Goal: Information Seeking & Learning: Learn about a topic

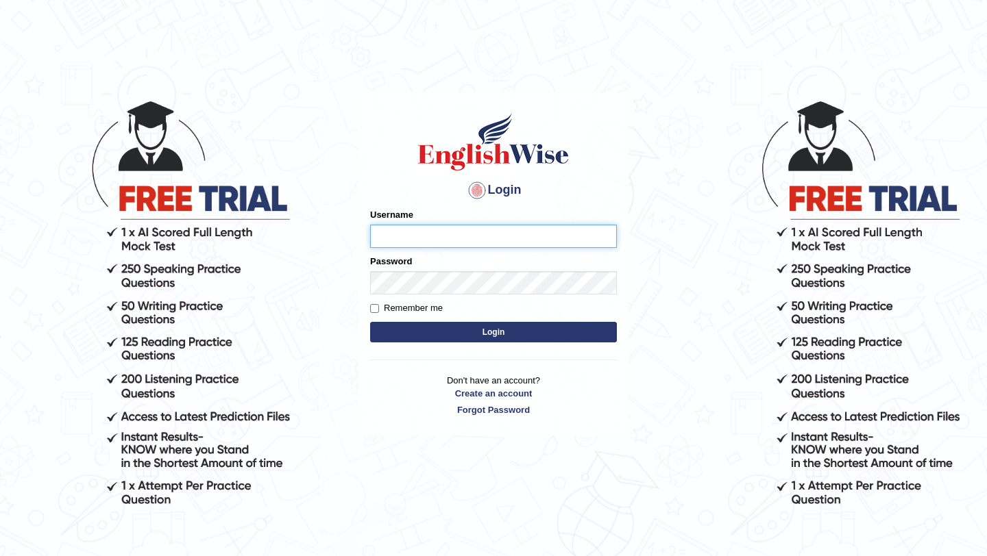
type input "pavithragowda"
click at [509, 336] on button "Login" at bounding box center [493, 332] width 247 height 21
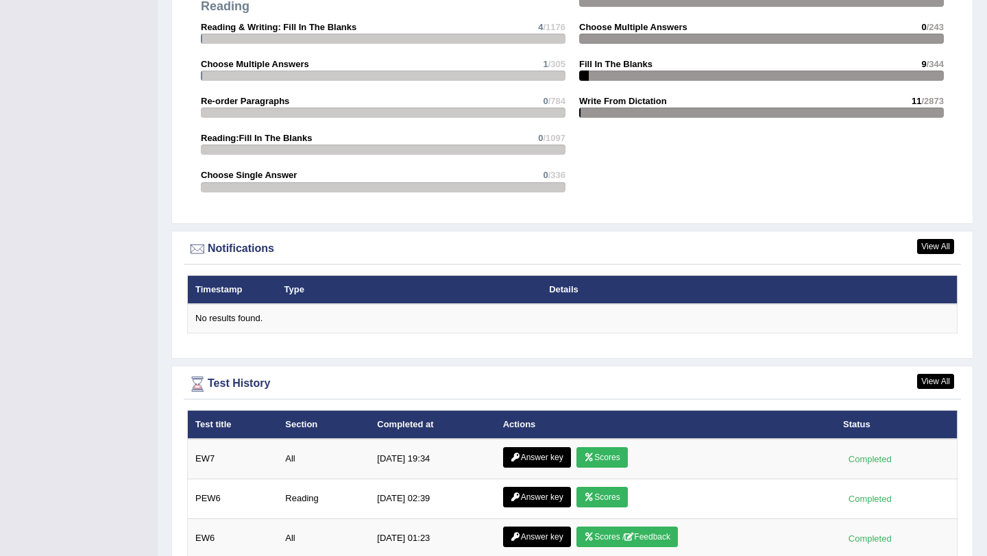
scroll to position [1801, 0]
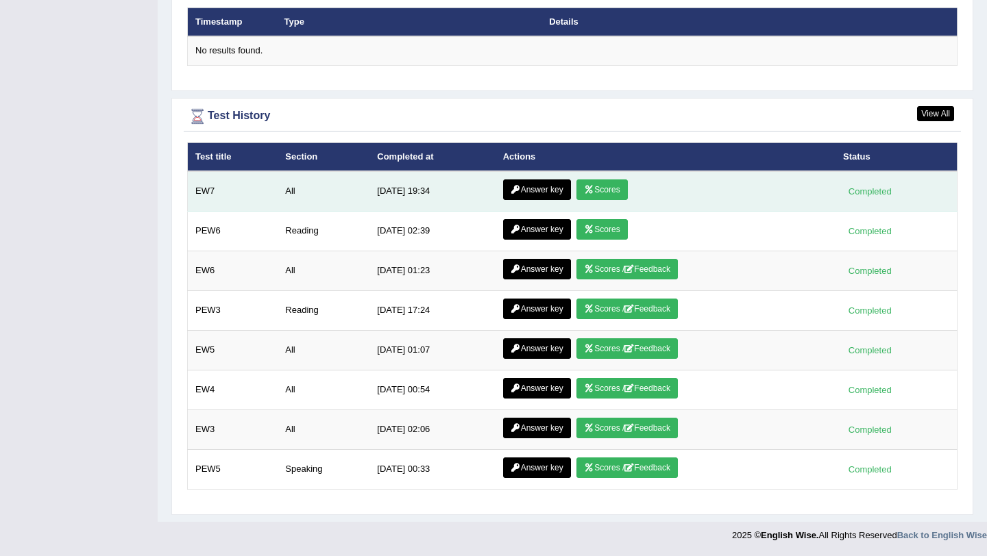
click at [593, 191] on link "Scores" at bounding box center [601, 190] width 51 height 21
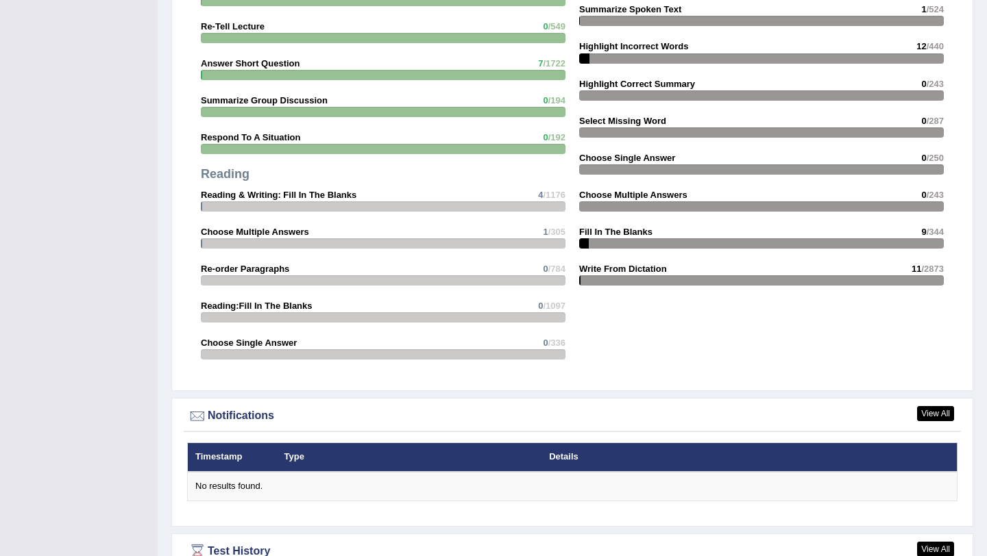
scroll to position [1713, 0]
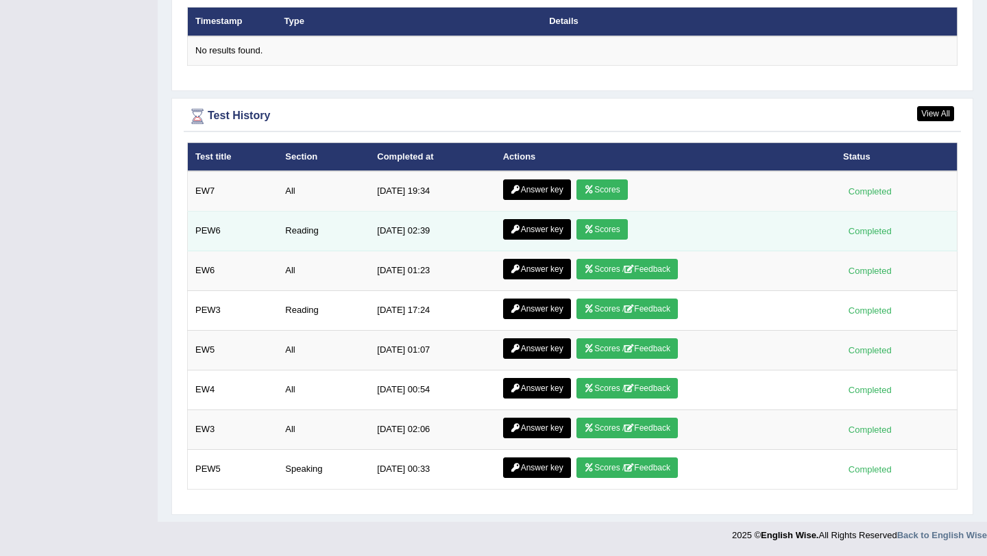
click at [605, 227] on link "Scores" at bounding box center [601, 229] width 51 height 21
click at [552, 226] on link "Answer key" at bounding box center [537, 229] width 68 height 21
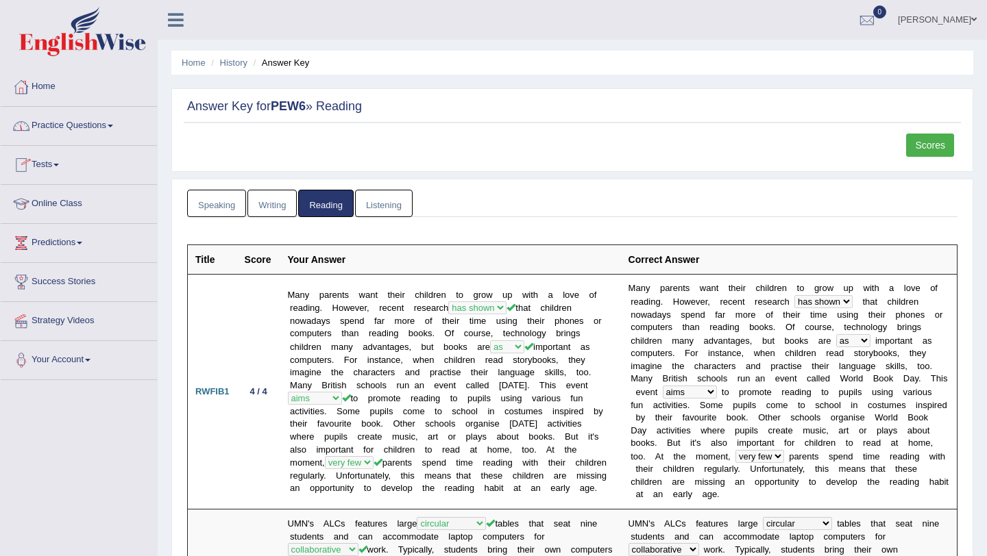
click at [47, 88] on link "Home" at bounding box center [79, 85] width 156 height 34
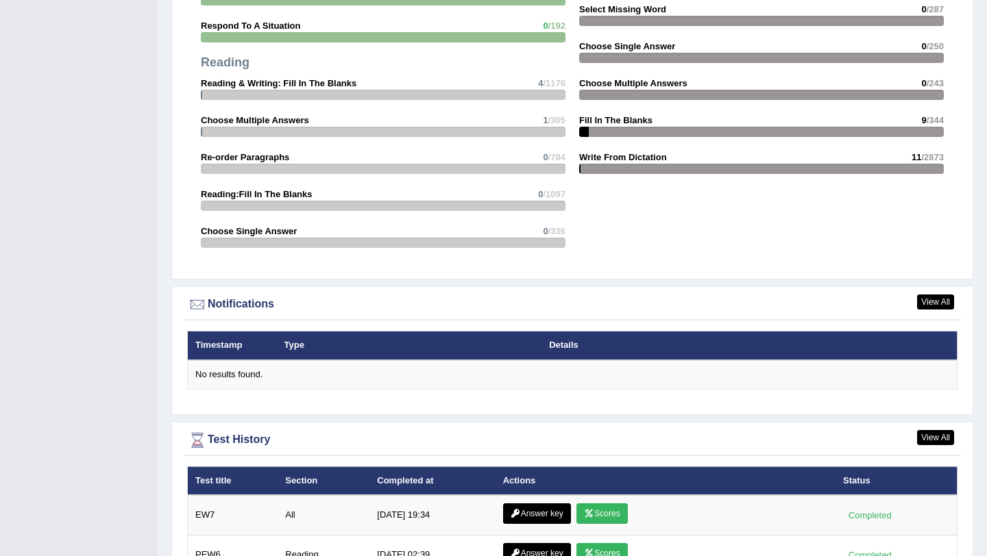
scroll to position [1713, 0]
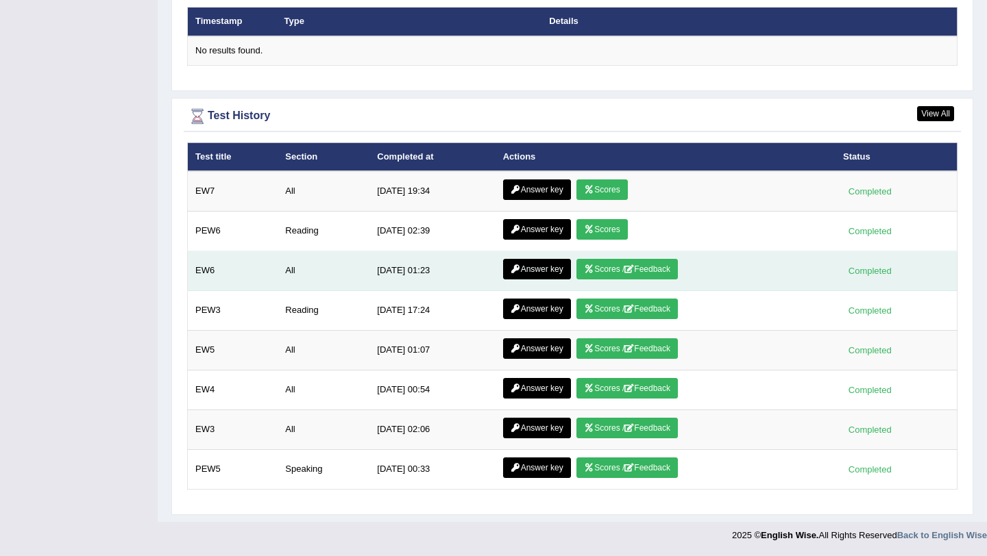
click at [587, 271] on icon at bounding box center [589, 269] width 10 height 8
click at [547, 272] on link "Answer key" at bounding box center [537, 269] width 68 height 21
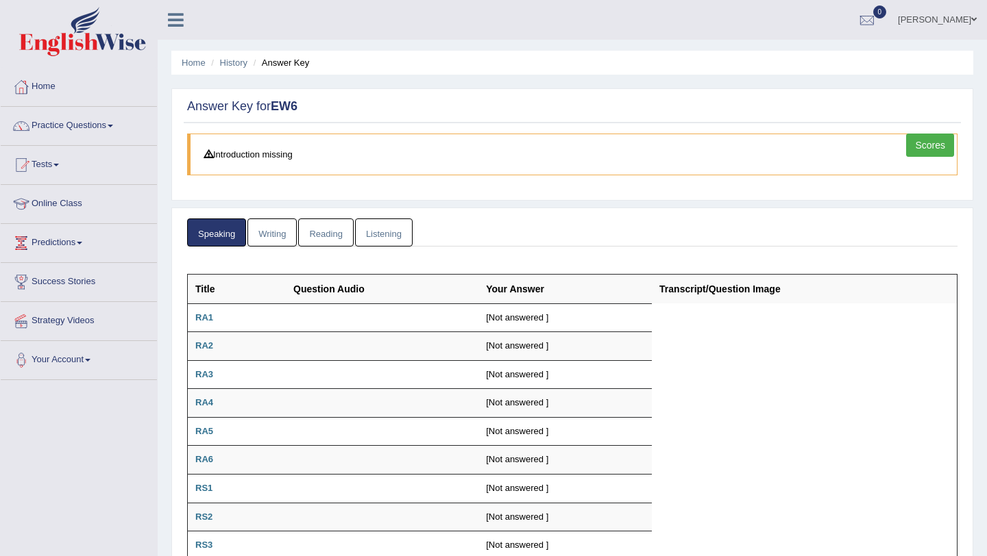
click at [295, 234] on link "Writing" at bounding box center [271, 233] width 49 height 28
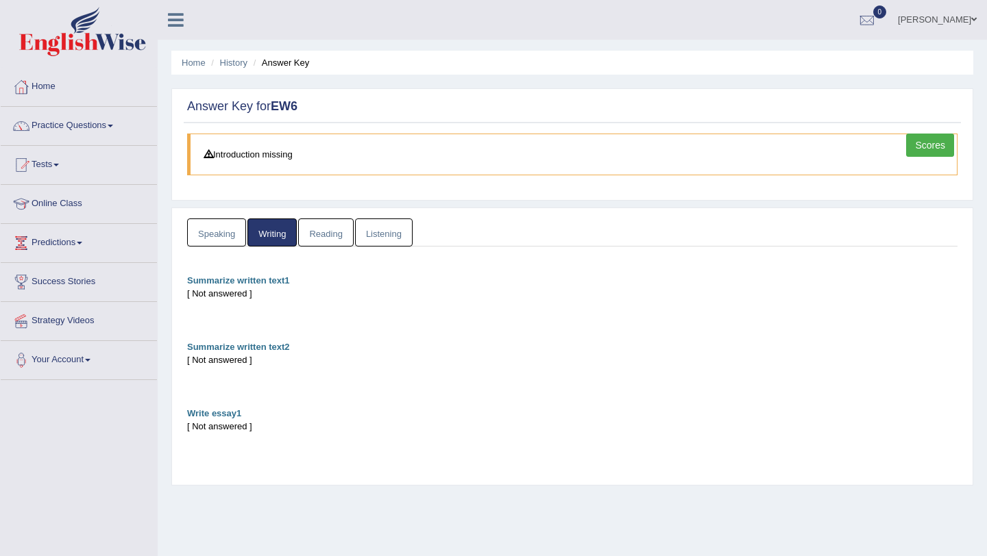
scroll to position [19, 0]
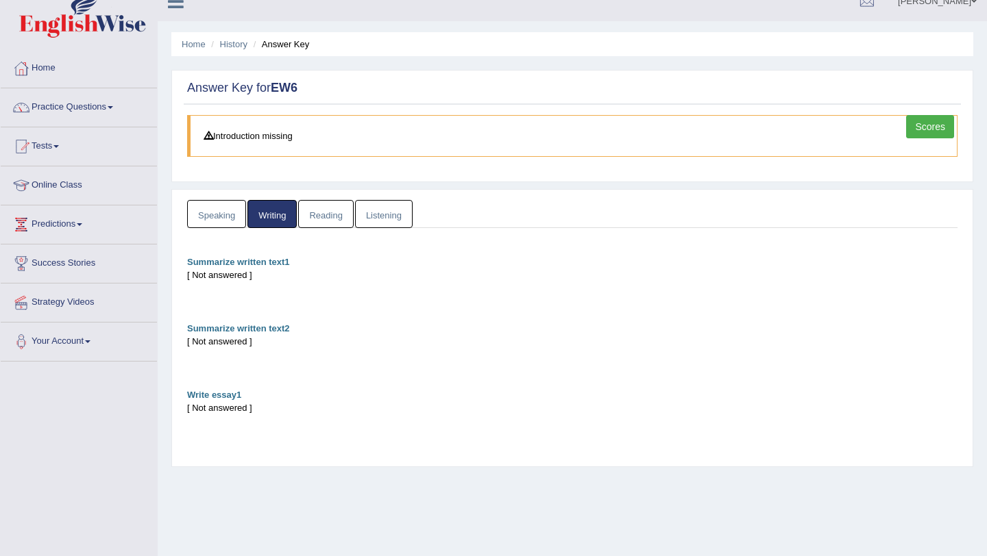
click at [326, 208] on link "Reading" at bounding box center [325, 214] width 55 height 28
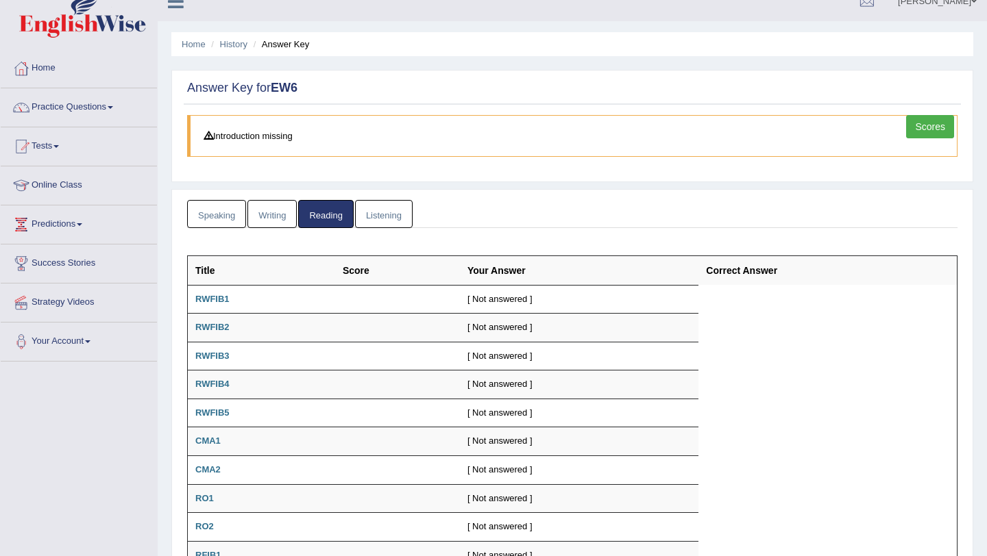
click at [374, 214] on link "Listening" at bounding box center [384, 214] width 58 height 28
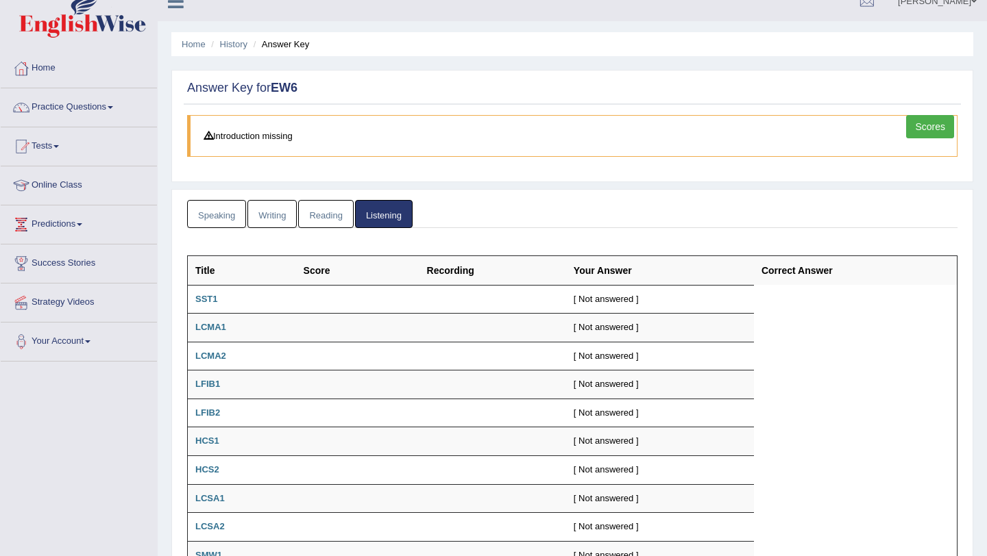
click at [217, 212] on link "Speaking" at bounding box center [216, 214] width 59 height 28
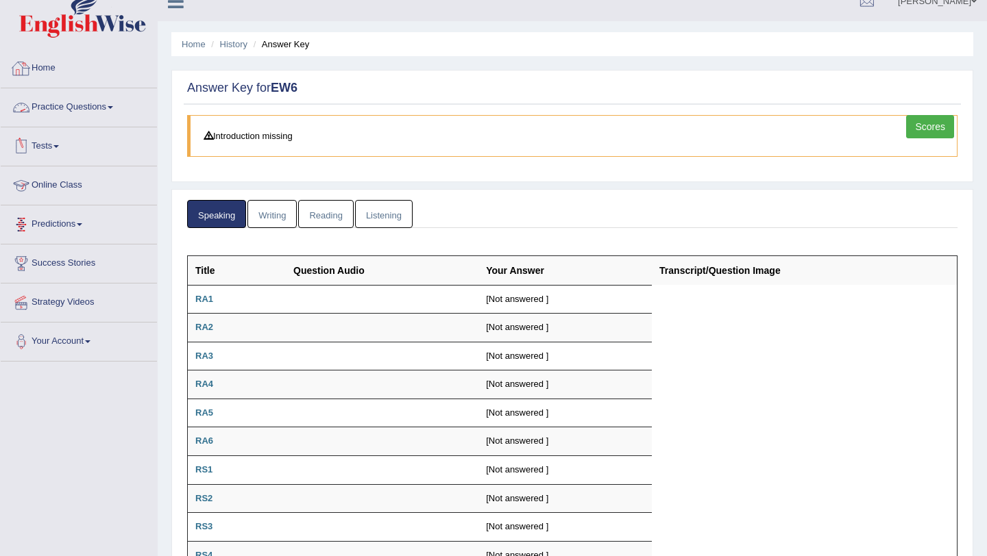
click at [47, 65] on link "Home" at bounding box center [79, 66] width 156 height 34
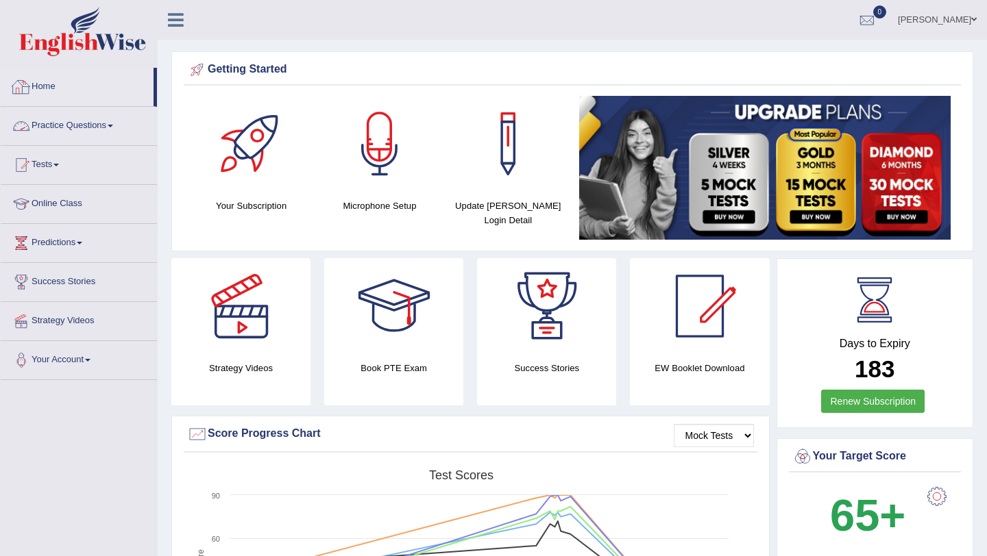
click at [81, 126] on link "Practice Questions" at bounding box center [79, 124] width 156 height 34
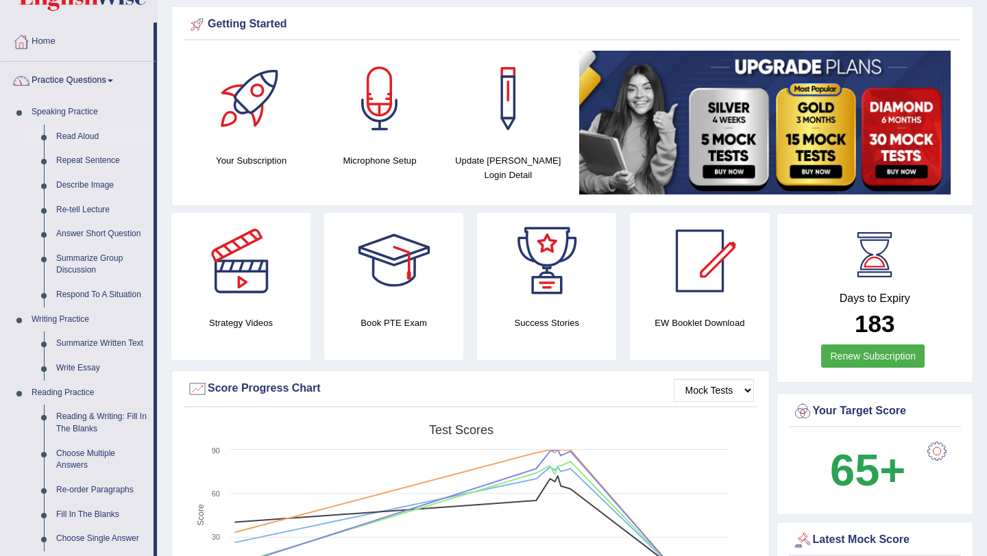
scroll to position [47, 0]
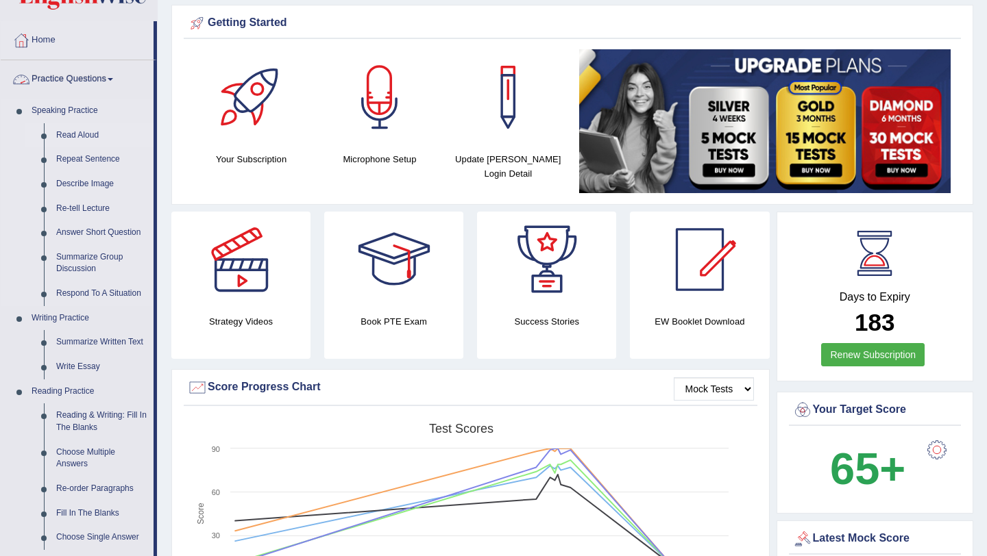
click at [86, 131] on link "Read Aloud" at bounding box center [101, 135] width 103 height 25
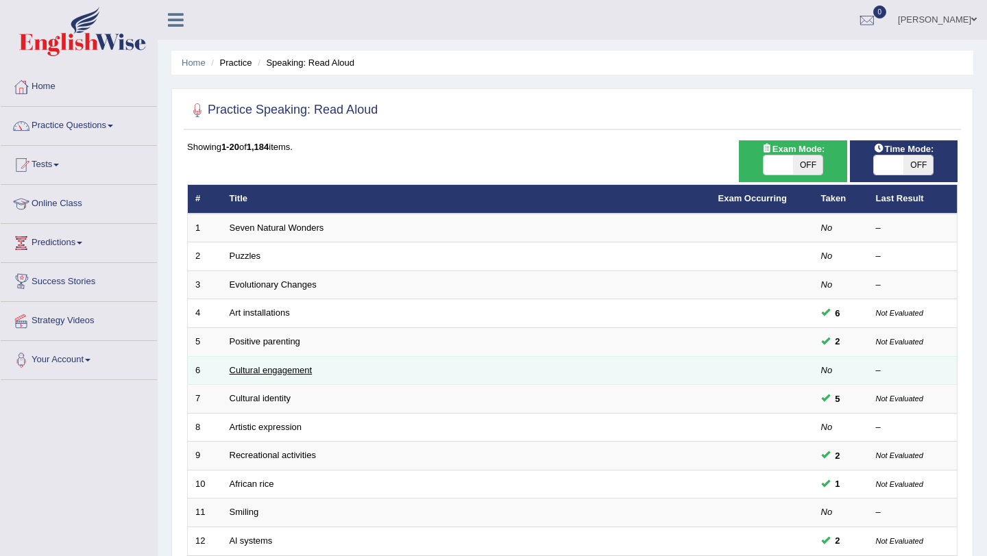
click at [260, 366] on link "Cultural engagement" at bounding box center [271, 370] width 83 height 10
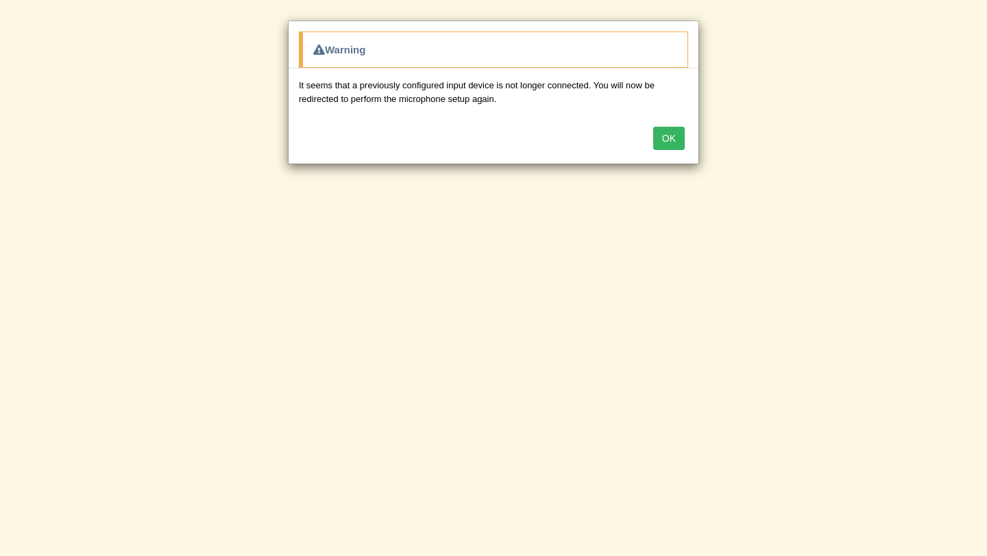
click at [685, 137] on div "OK" at bounding box center [494, 140] width 410 height 48
click at [669, 132] on button "OK" at bounding box center [669, 138] width 32 height 23
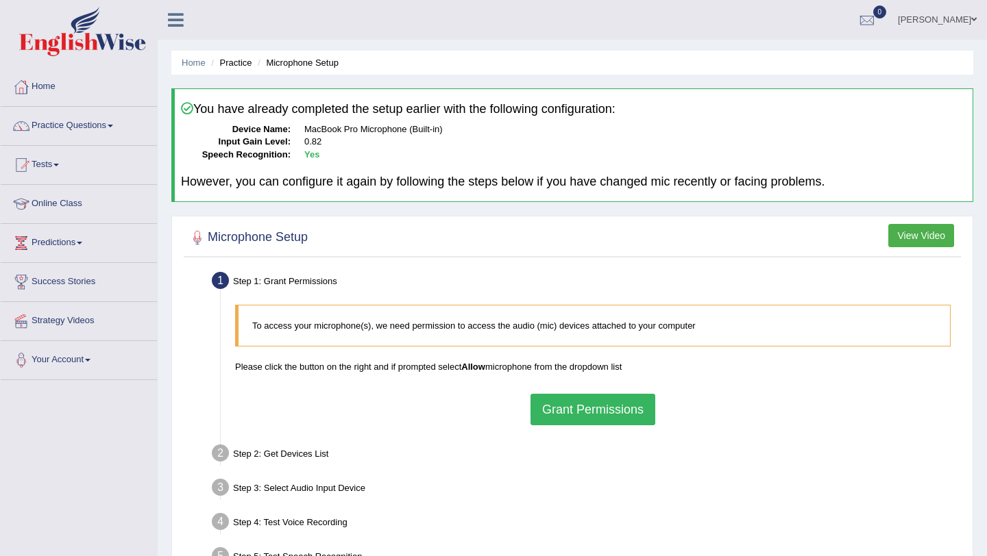
click at [551, 404] on button "Grant Permissions" at bounding box center [592, 410] width 125 height 32
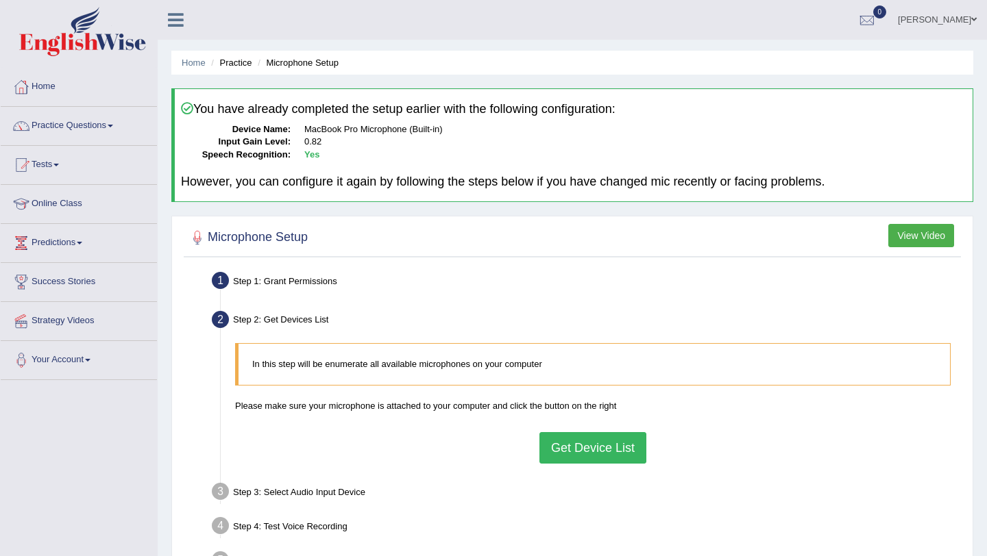
click at [587, 448] on button "Get Device List" at bounding box center [592, 448] width 107 height 32
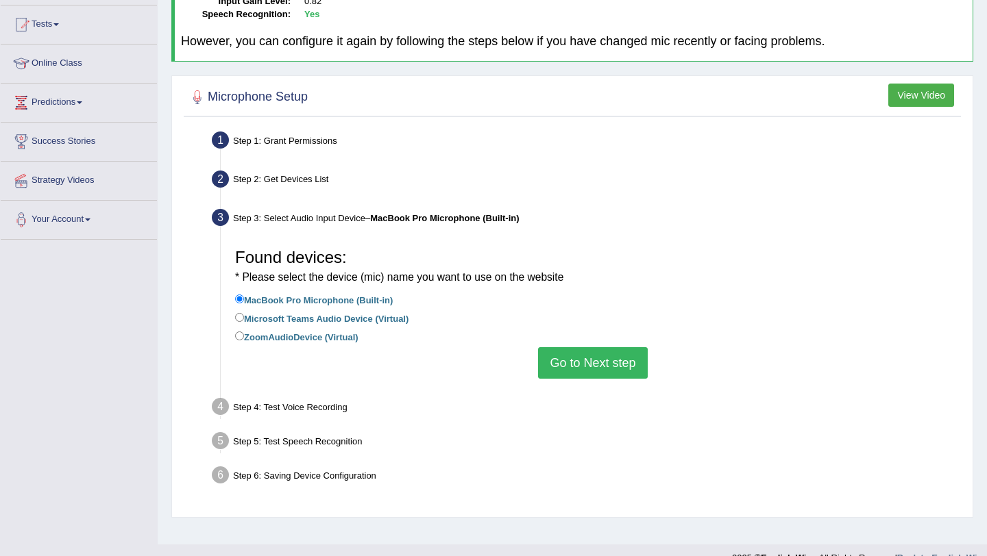
scroll to position [163, 0]
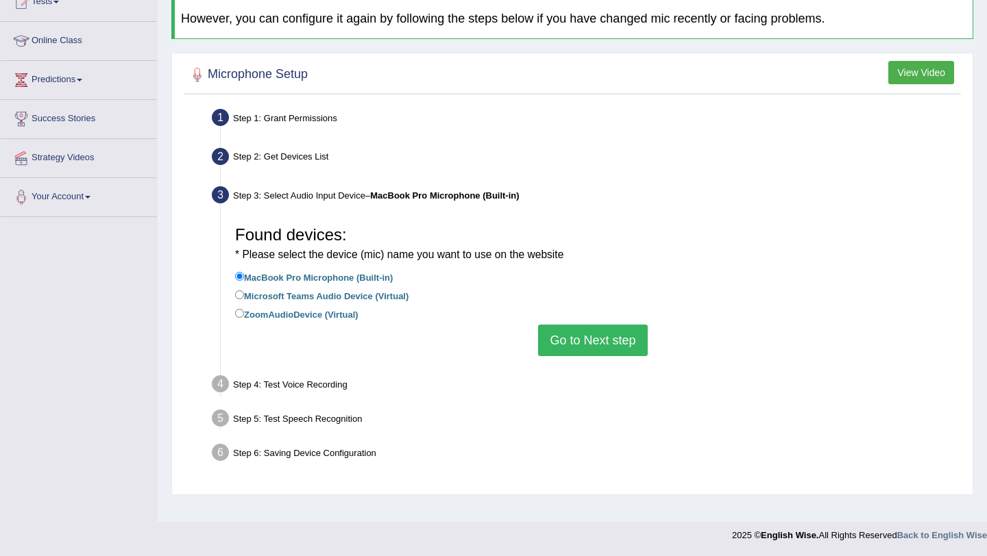
click at [607, 330] on button "Go to Next step" at bounding box center [592, 341] width 109 height 32
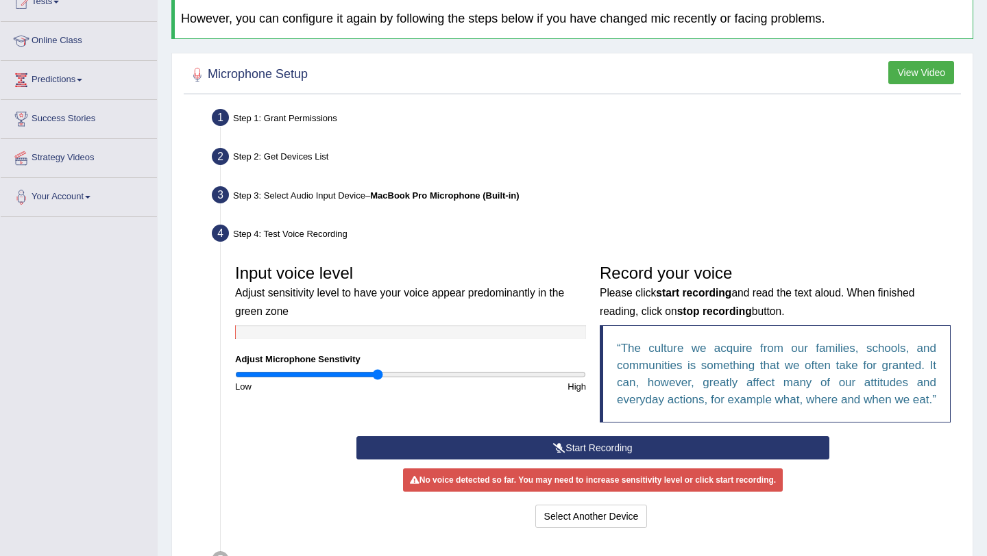
click at [593, 460] on button "Start Recording" at bounding box center [592, 448] width 472 height 23
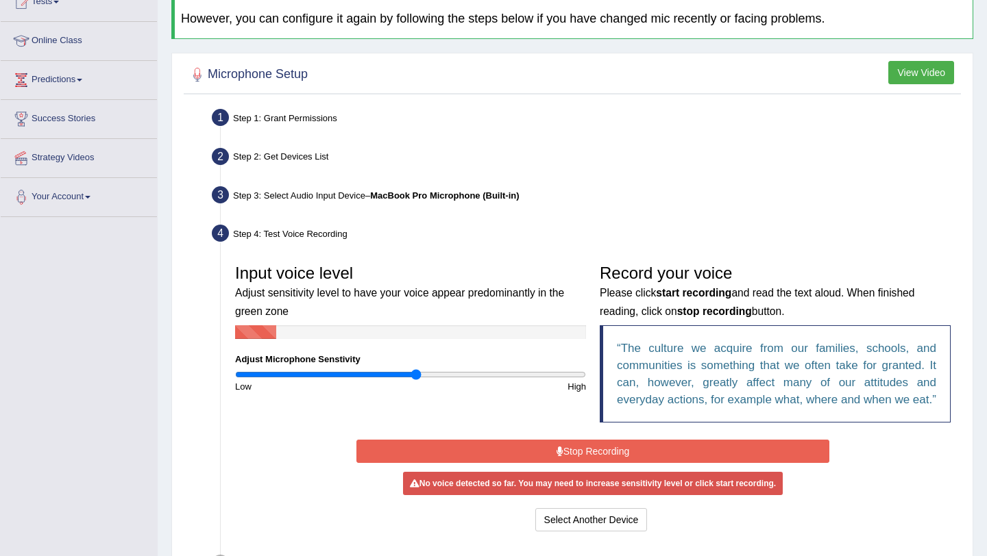
click at [416, 373] on input "range" at bounding box center [410, 374] width 351 height 11
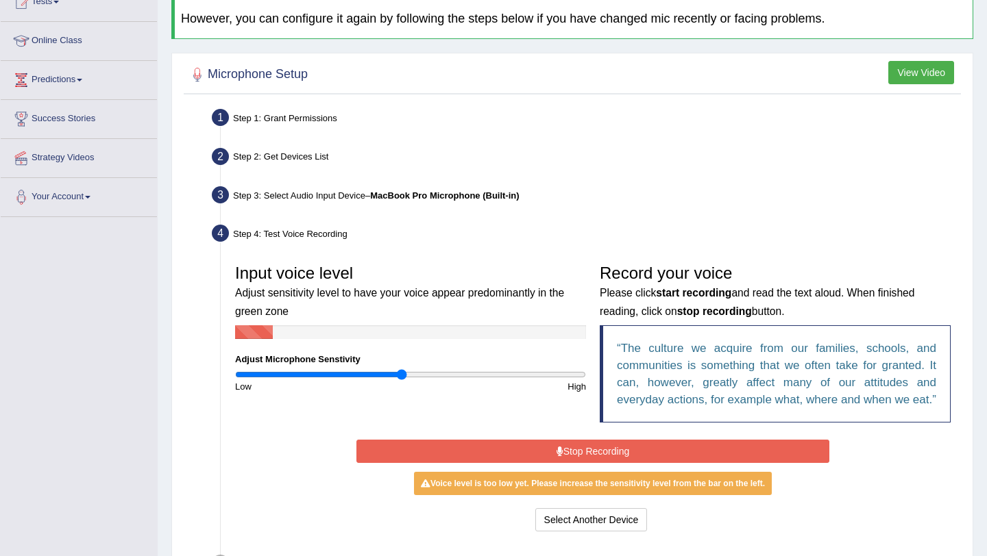
type input "0.96"
click at [402, 373] on input "range" at bounding box center [410, 374] width 351 height 11
click at [622, 463] on button "Stop Recording" at bounding box center [592, 451] width 472 height 23
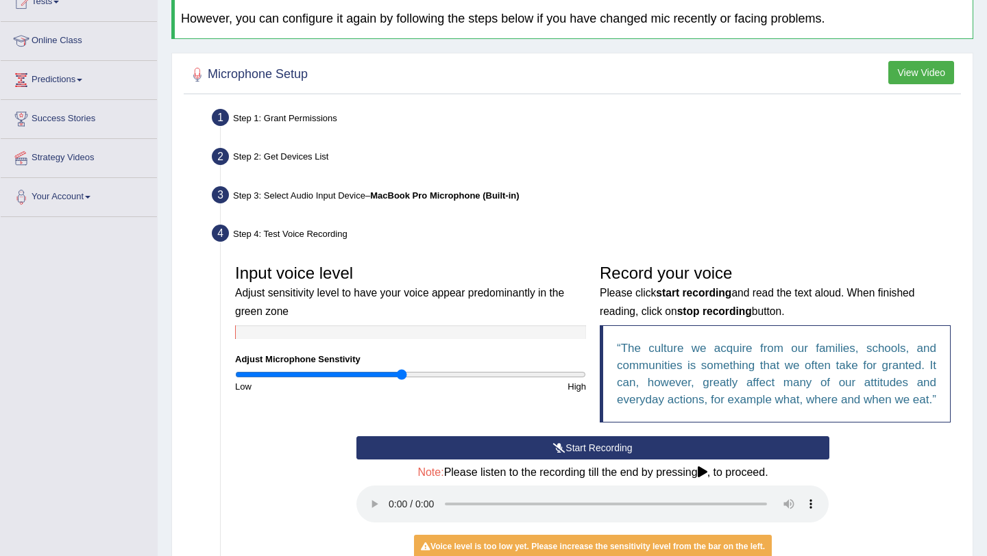
click at [616, 460] on button "Start Recording" at bounding box center [592, 448] width 472 height 23
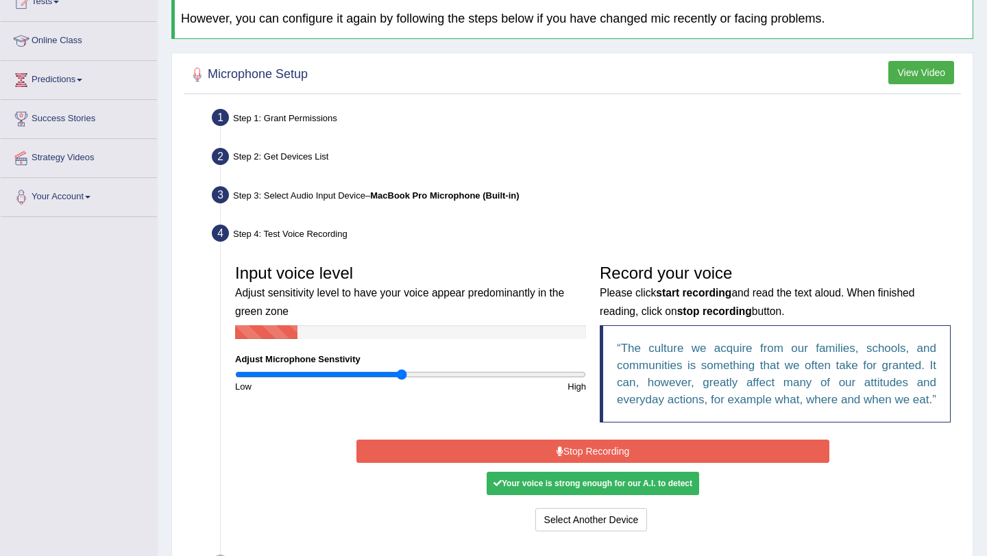
click at [616, 463] on button "Stop Recording" at bounding box center [592, 451] width 472 height 23
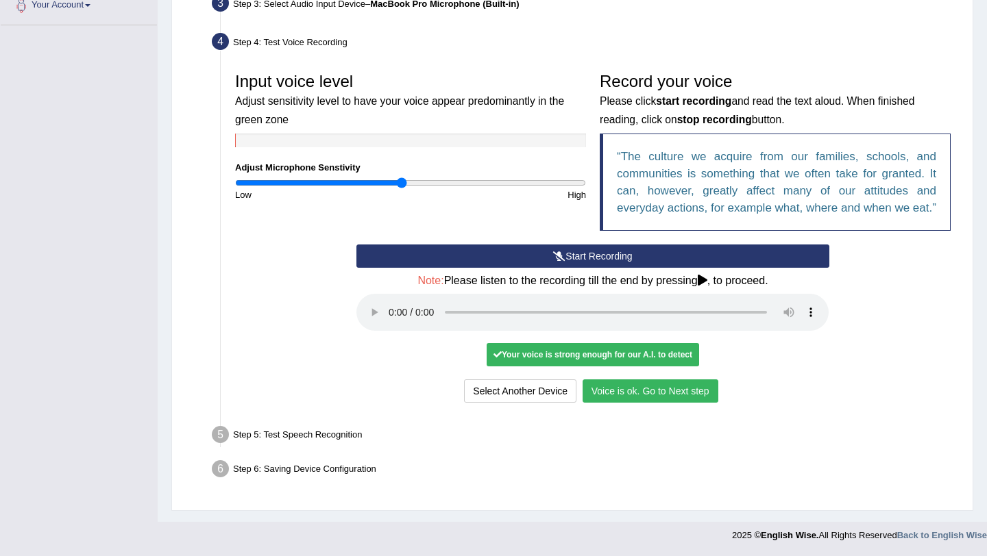
click at [630, 382] on button "Voice is ok. Go to Next step" at bounding box center [651, 391] width 136 height 23
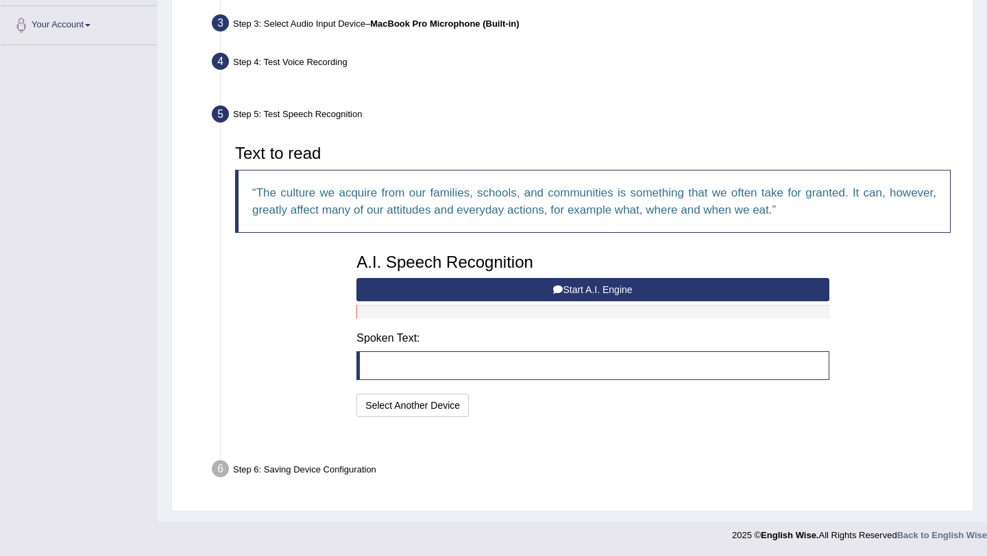
scroll to position [300, 0]
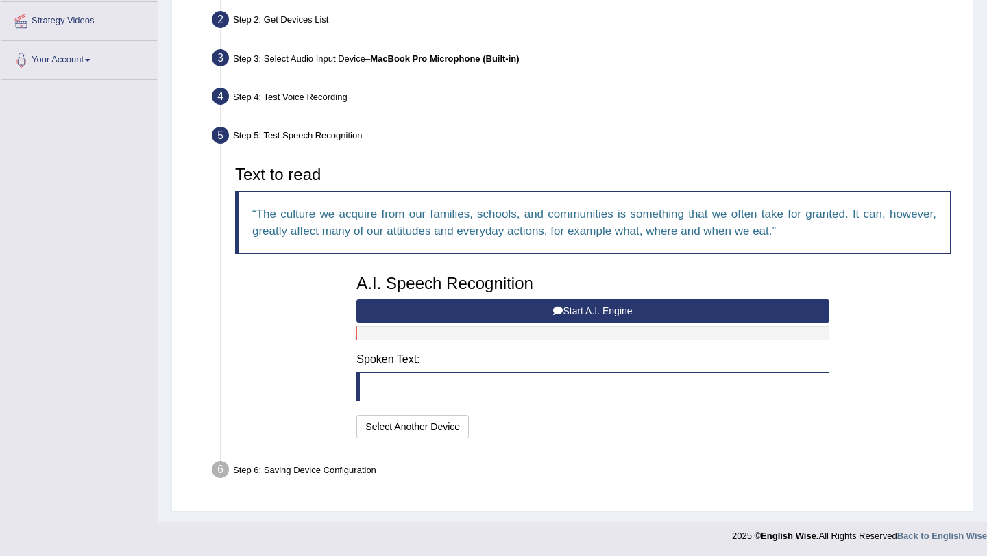
click at [439, 294] on div "A.I. Speech Recognition Start A.I. Engine Stop A.I. Engine Note: Please listen …" at bounding box center [593, 355] width 486 height 174
click at [439, 299] on button "Start A.I. Engine" at bounding box center [592, 310] width 472 height 23
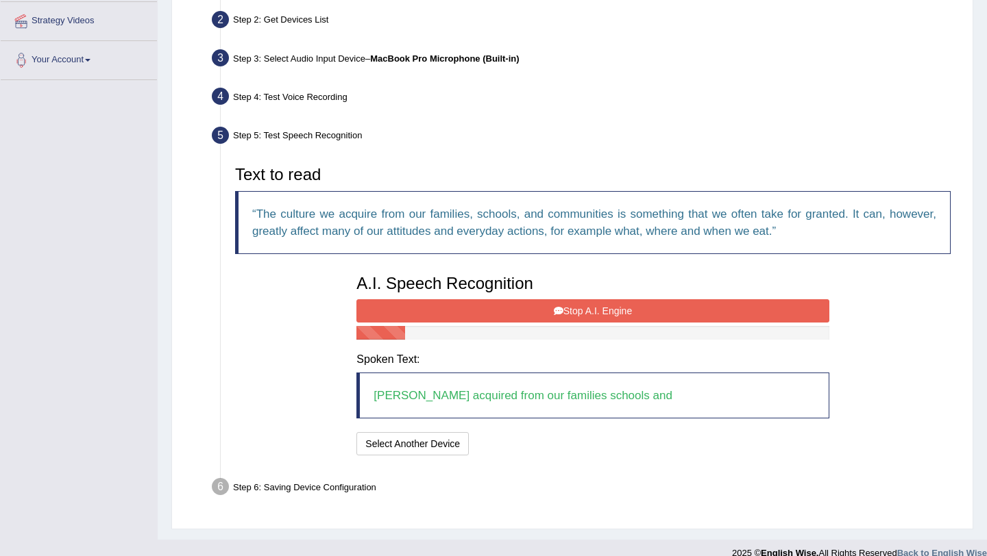
click at [583, 309] on button "Stop A.I. Engine" at bounding box center [592, 310] width 472 height 23
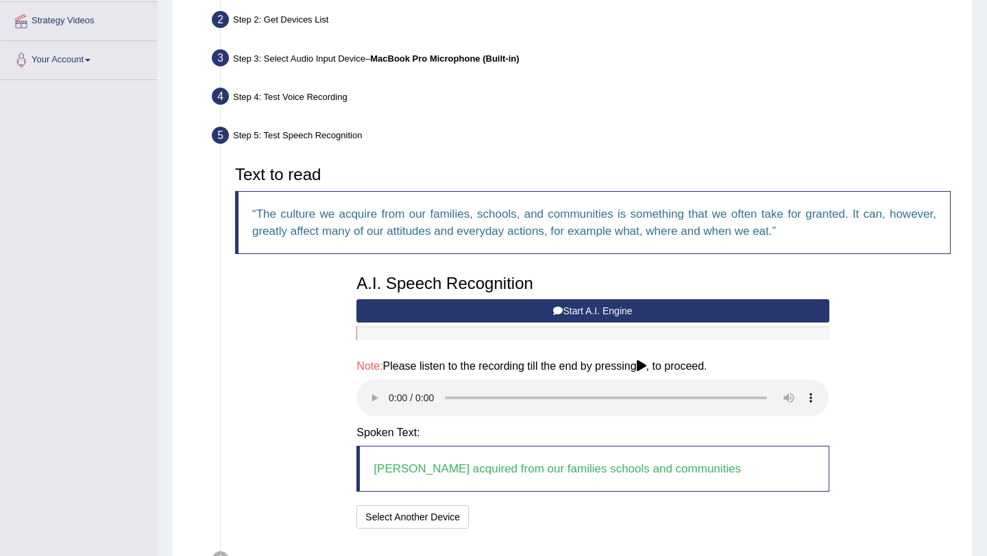
scroll to position [384, 0]
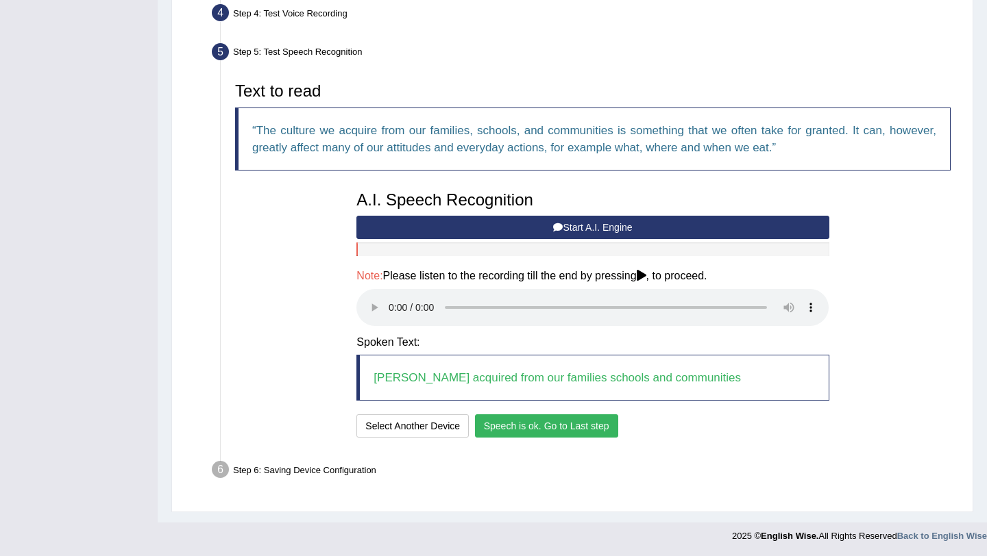
click at [515, 415] on button "Speech is ok. Go to Last step" at bounding box center [546, 426] width 143 height 23
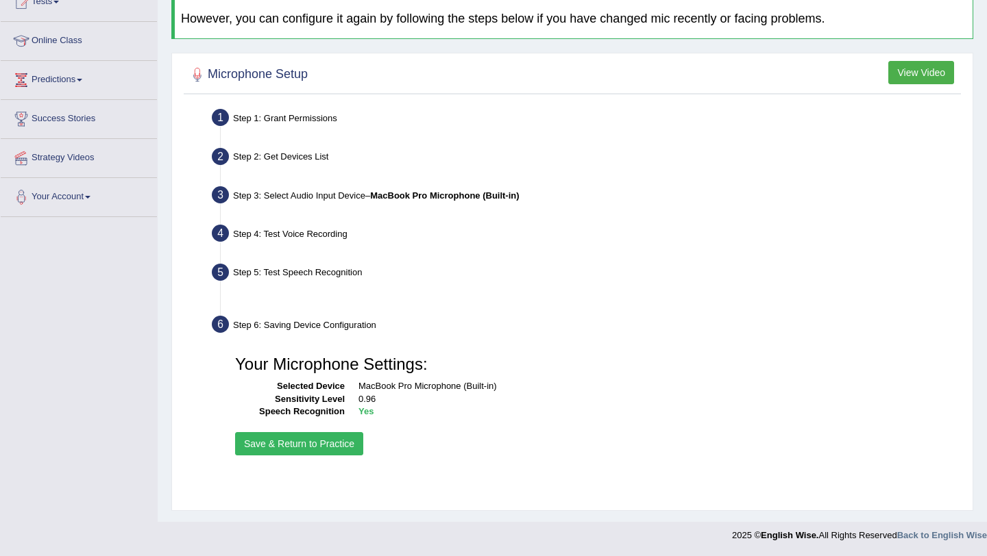
scroll to position [163, 0]
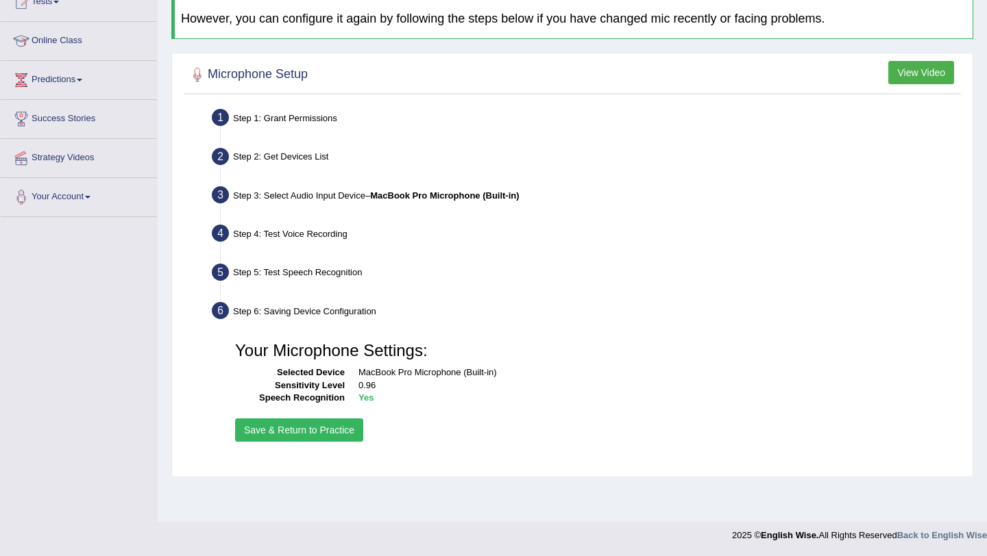
click at [302, 437] on button "Save & Return to Practice" at bounding box center [299, 430] width 128 height 23
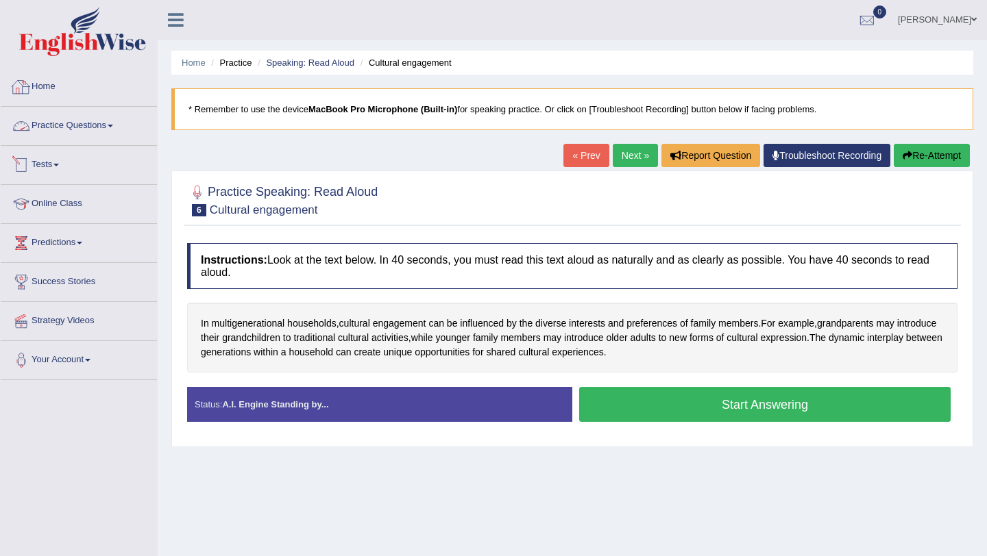
click at [82, 128] on link "Practice Questions" at bounding box center [79, 124] width 156 height 34
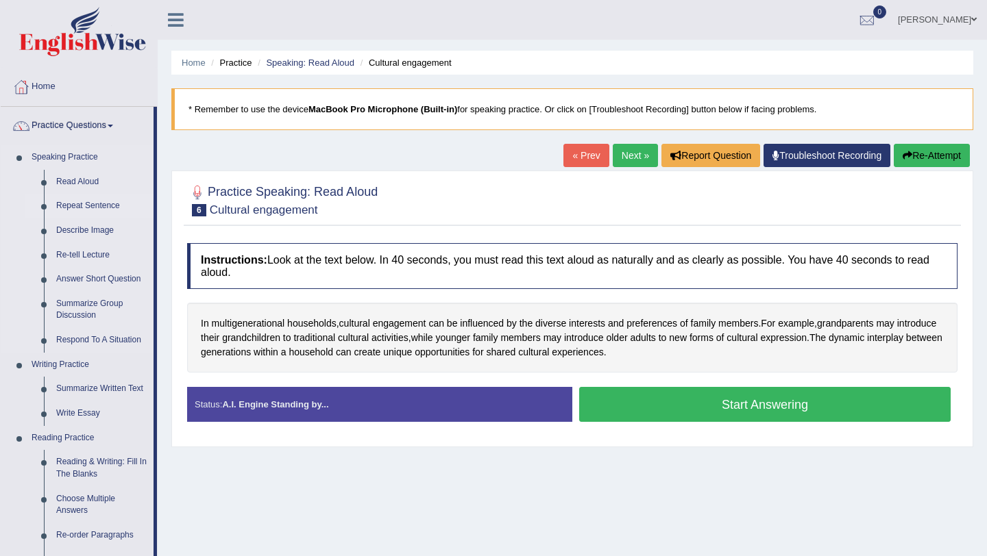
click at [90, 212] on link "Repeat Sentence" at bounding box center [101, 206] width 103 height 25
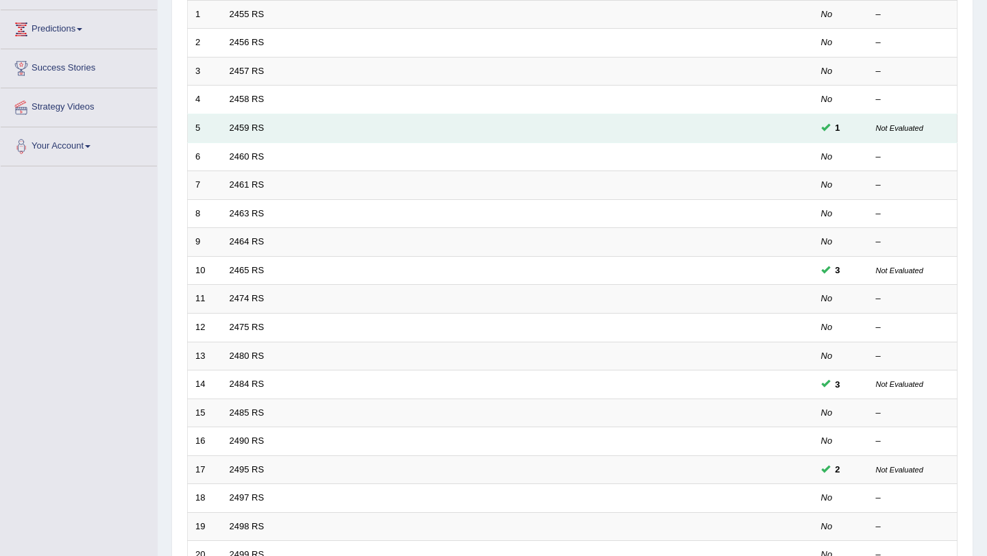
scroll to position [249, 0]
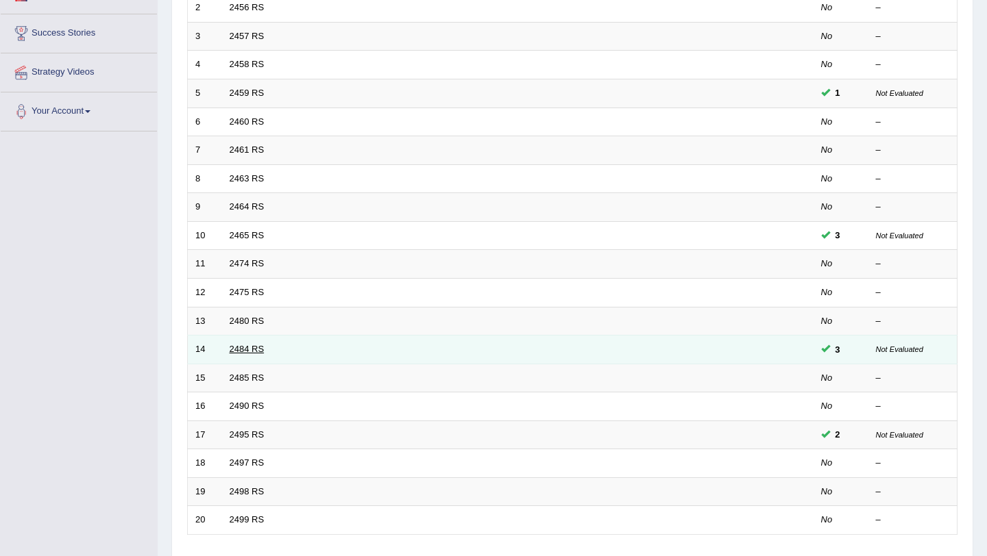
click at [246, 345] on link "2484 RS" at bounding box center [247, 349] width 35 height 10
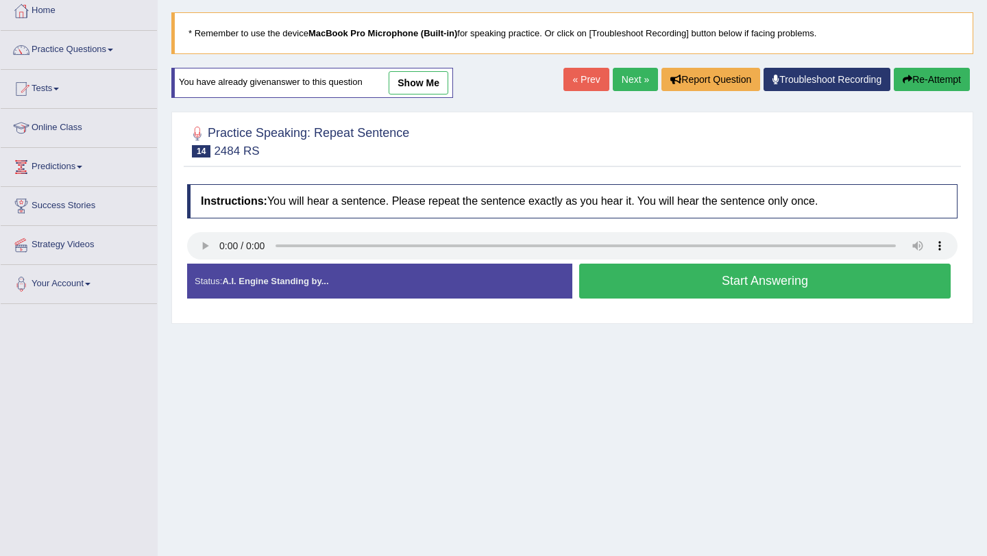
scroll to position [78, 0]
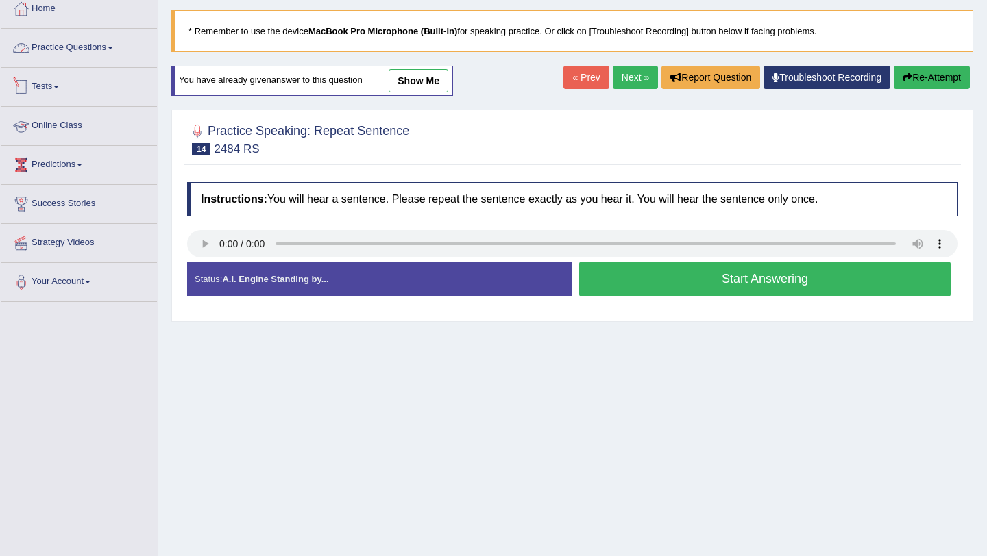
click at [91, 46] on link "Practice Questions" at bounding box center [79, 46] width 156 height 34
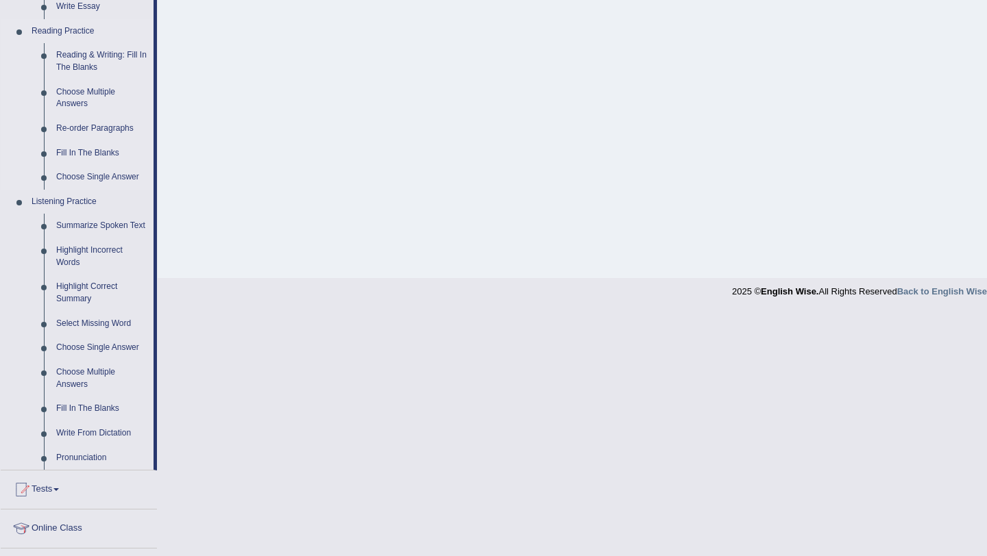
scroll to position [406, 0]
click at [99, 419] on link "Fill In The Blanks" at bounding box center [101, 409] width 103 height 25
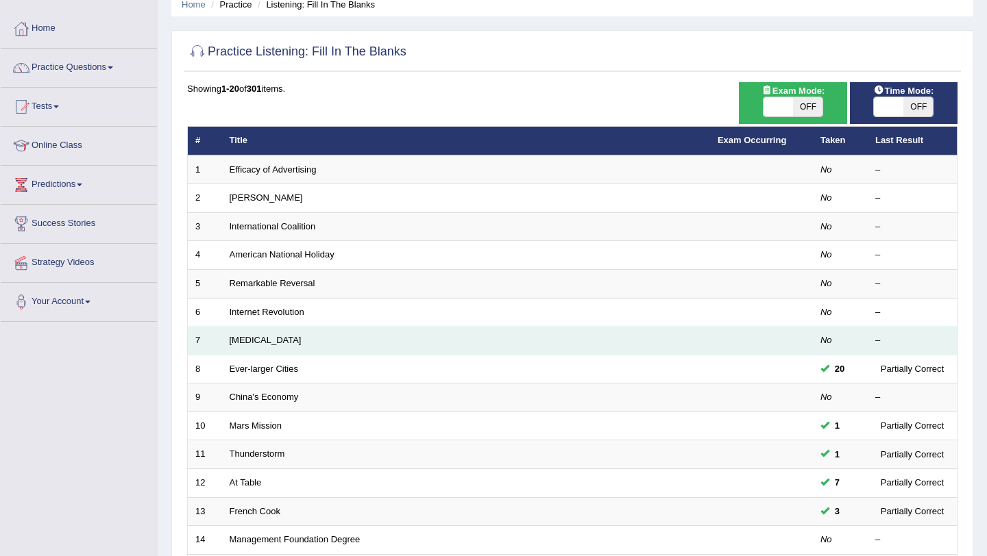
scroll to position [351, 0]
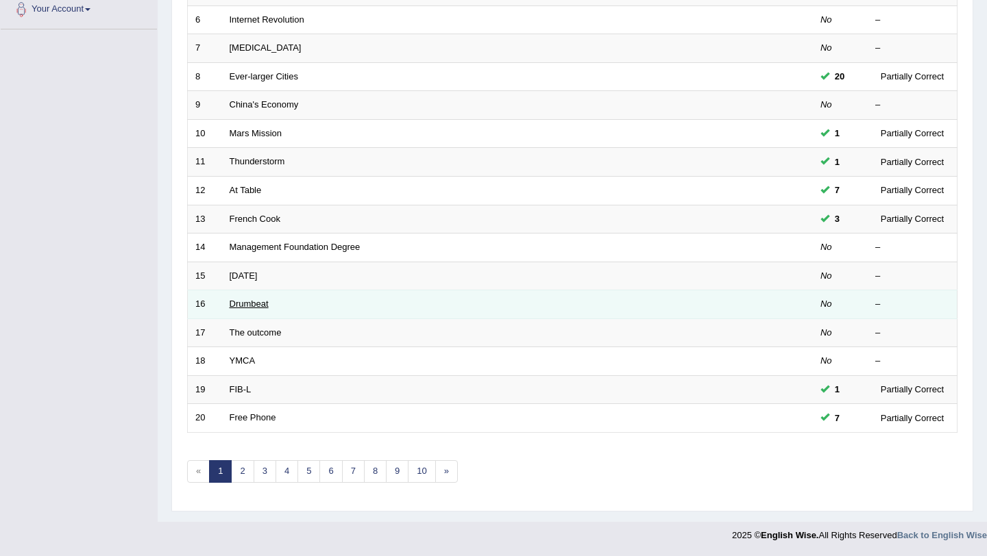
click at [252, 308] on link "Drumbeat" at bounding box center [249, 304] width 39 height 10
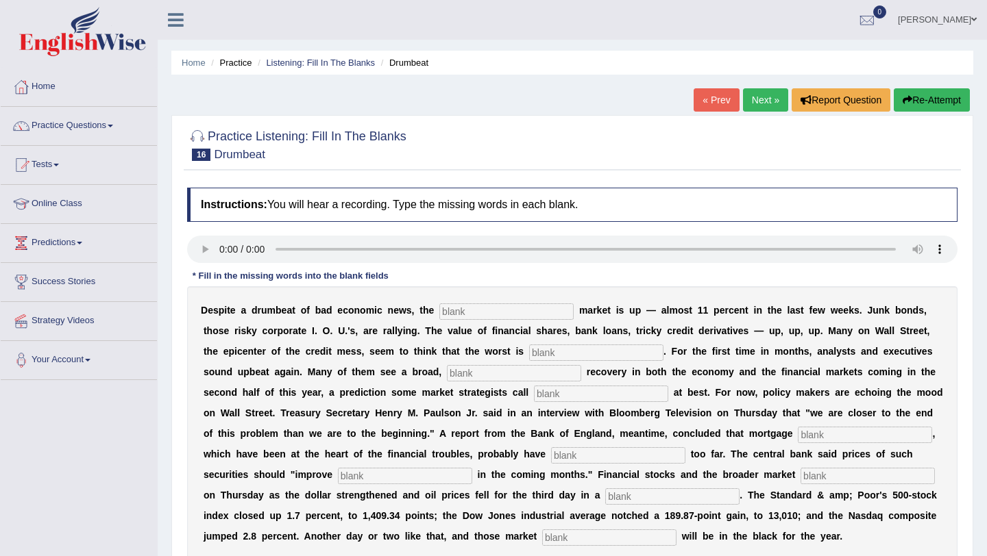
click at [774, 97] on link "Next »" at bounding box center [765, 99] width 45 height 23
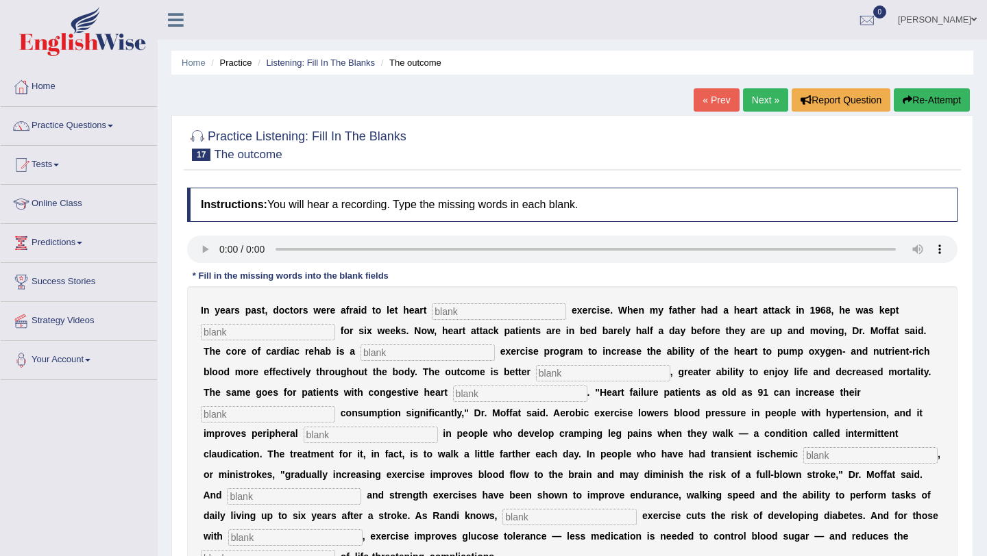
click at [774, 97] on link "Next »" at bounding box center [765, 99] width 45 height 23
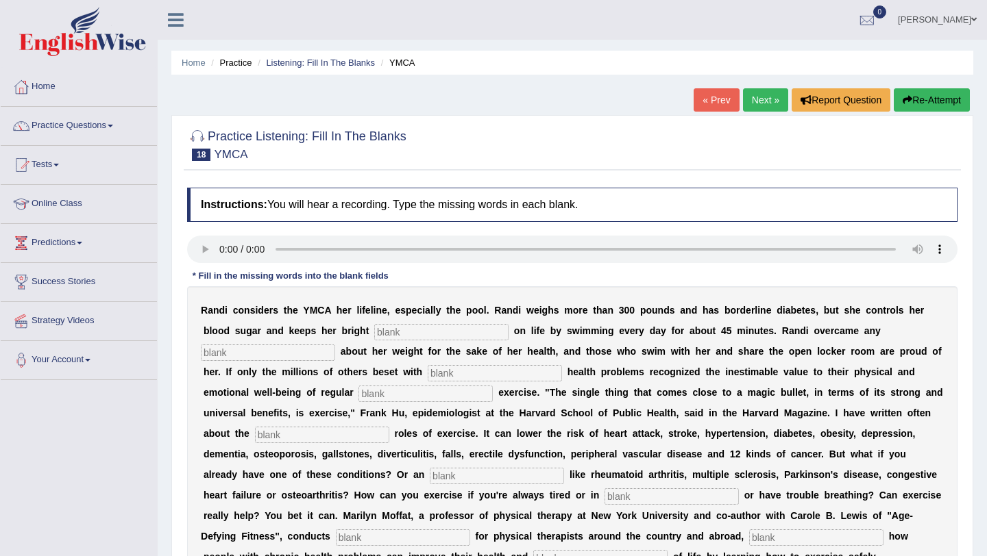
click at [774, 97] on link "Next »" at bounding box center [765, 99] width 45 height 23
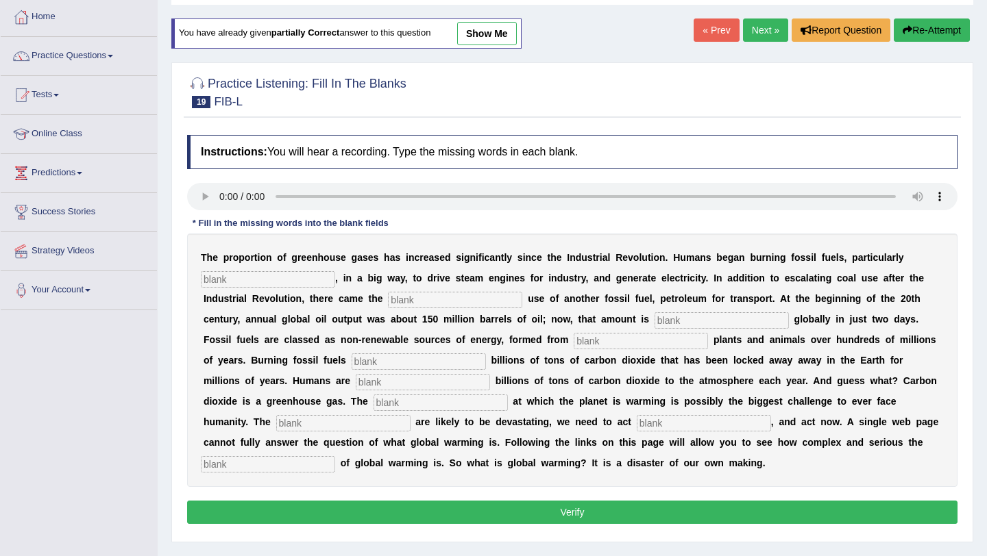
scroll to position [66, 0]
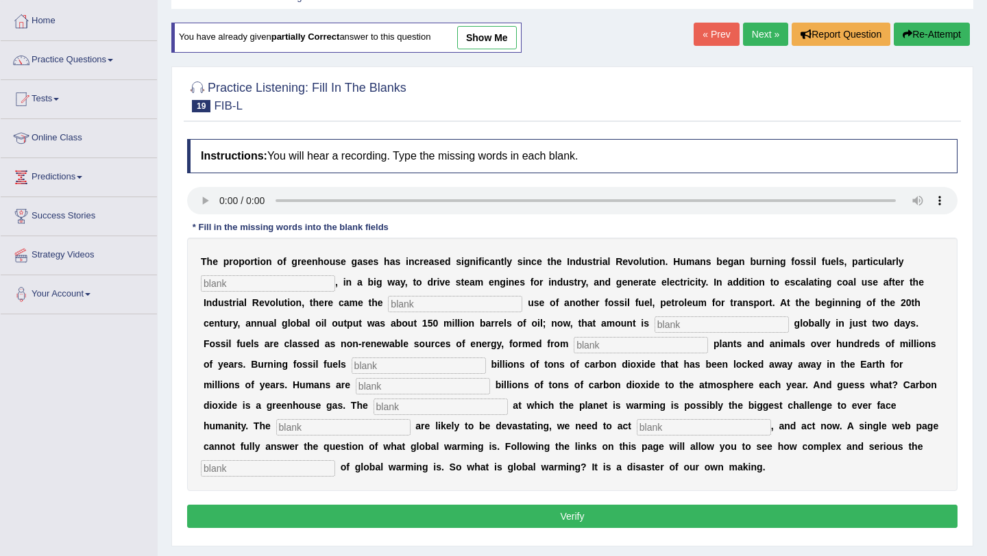
click at [754, 45] on link "Next »" at bounding box center [765, 34] width 45 height 23
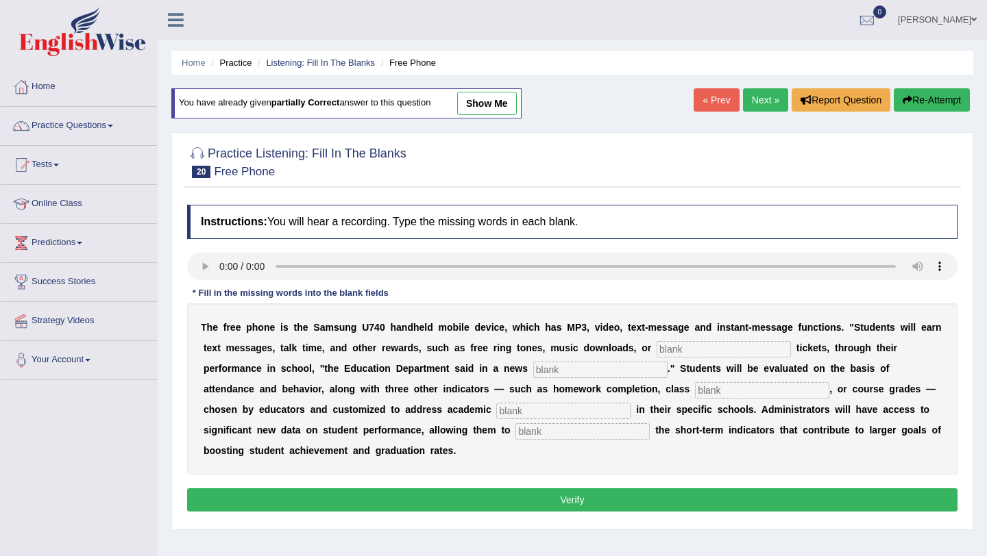
click at [682, 349] on input "text" at bounding box center [724, 349] width 134 height 16
click at [682, 348] on input "text" at bounding box center [724, 349] width 134 height 16
type input "event"
click at [559, 374] on input "text" at bounding box center [600, 370] width 134 height 16
type input "release"
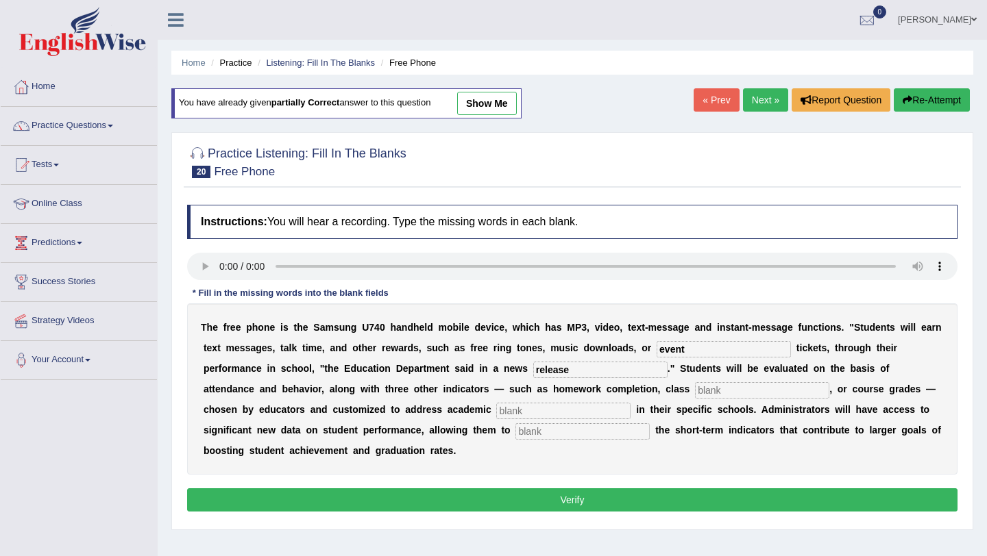
click at [695, 388] on input "text" at bounding box center [762, 390] width 134 height 16
type input "participation"
click at [515, 430] on input "text" at bounding box center [582, 432] width 134 height 16
click at [496, 412] on input "text" at bounding box center [563, 411] width 134 height 16
type input "priority"
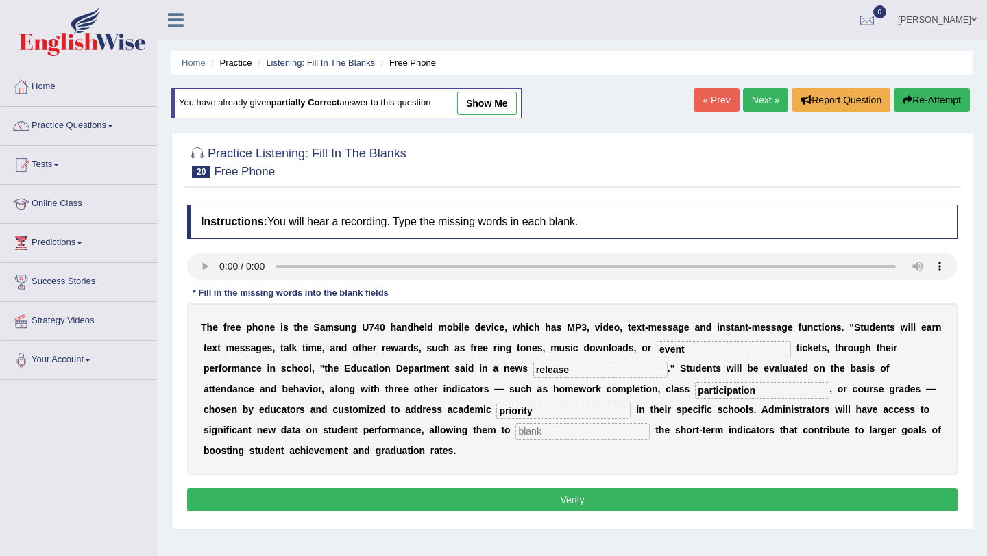
click at [515, 434] on input "text" at bounding box center [582, 432] width 134 height 16
type input "track"
click at [554, 498] on button "Verify" at bounding box center [572, 500] width 770 height 23
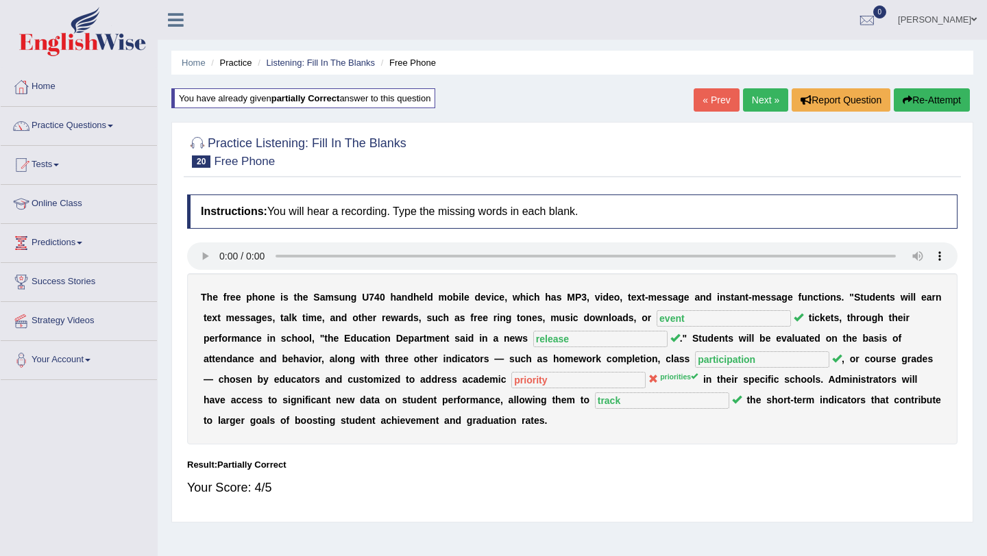
scroll to position [29, 0]
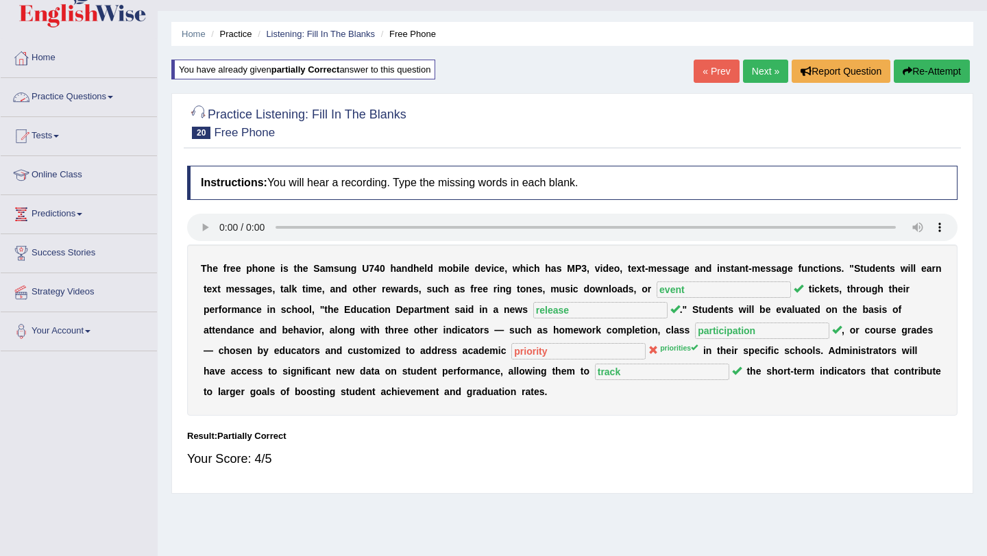
click at [107, 98] on link "Practice Questions" at bounding box center [79, 95] width 156 height 34
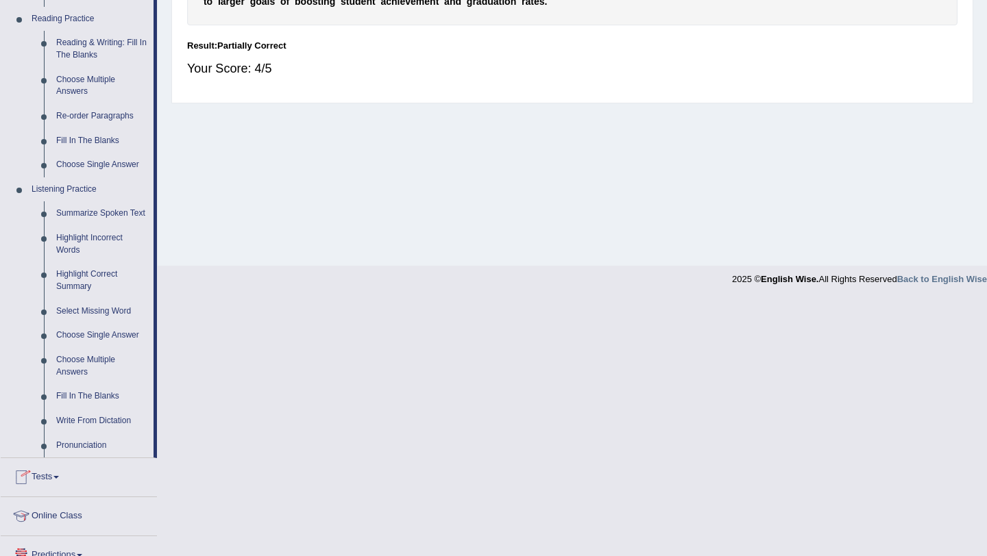
scroll to position [455, 0]
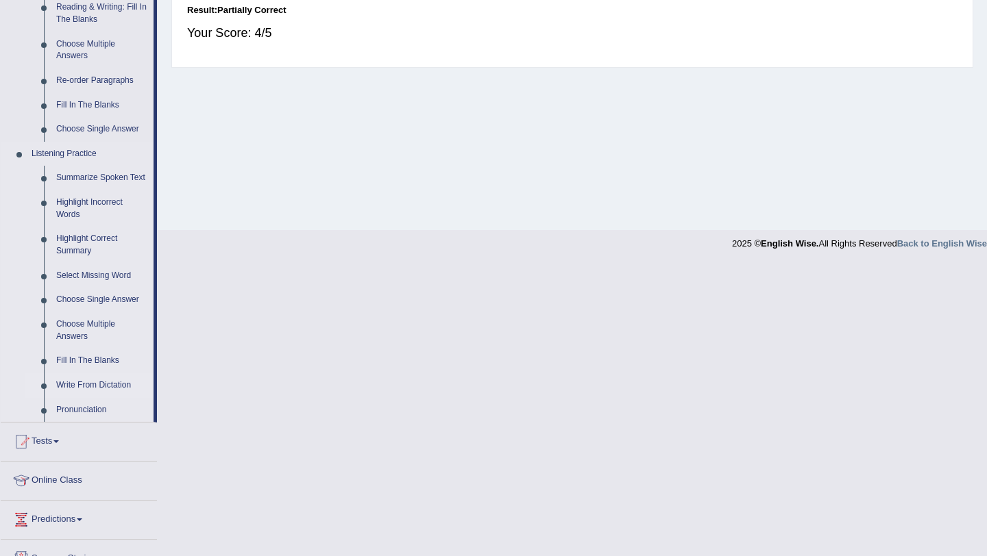
click at [102, 397] on link "Write From Dictation" at bounding box center [101, 385] width 103 height 25
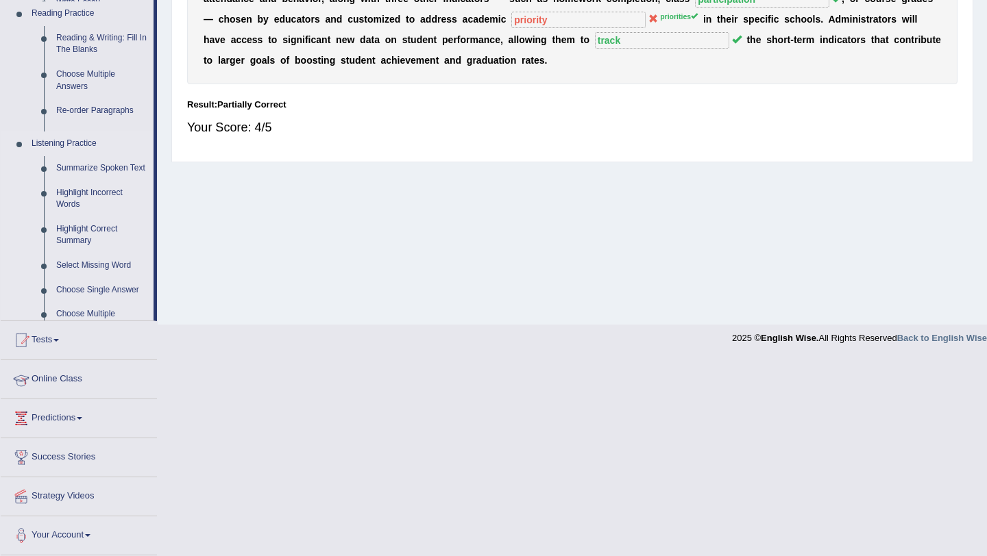
scroll to position [170, 0]
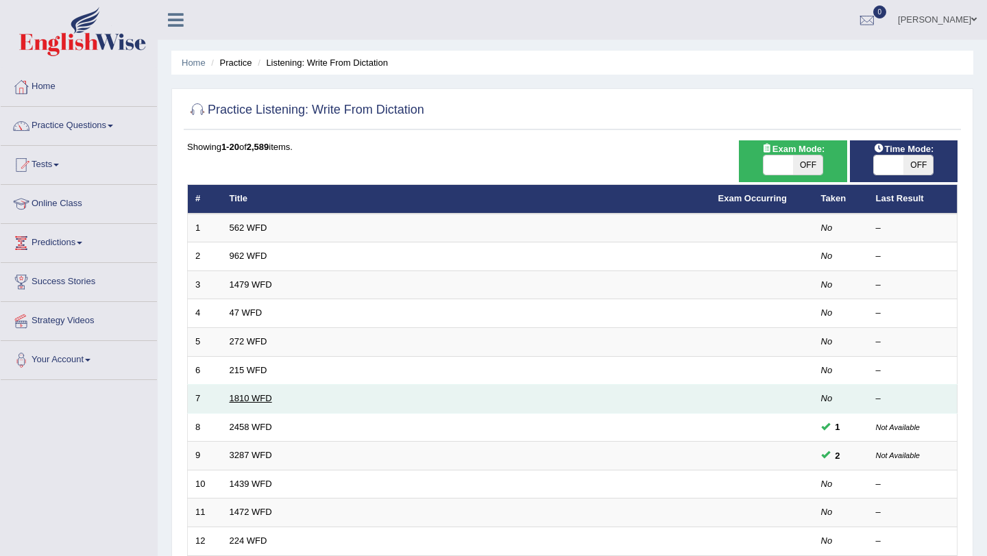
click at [247, 395] on link "1810 WFD" at bounding box center [251, 398] width 42 height 10
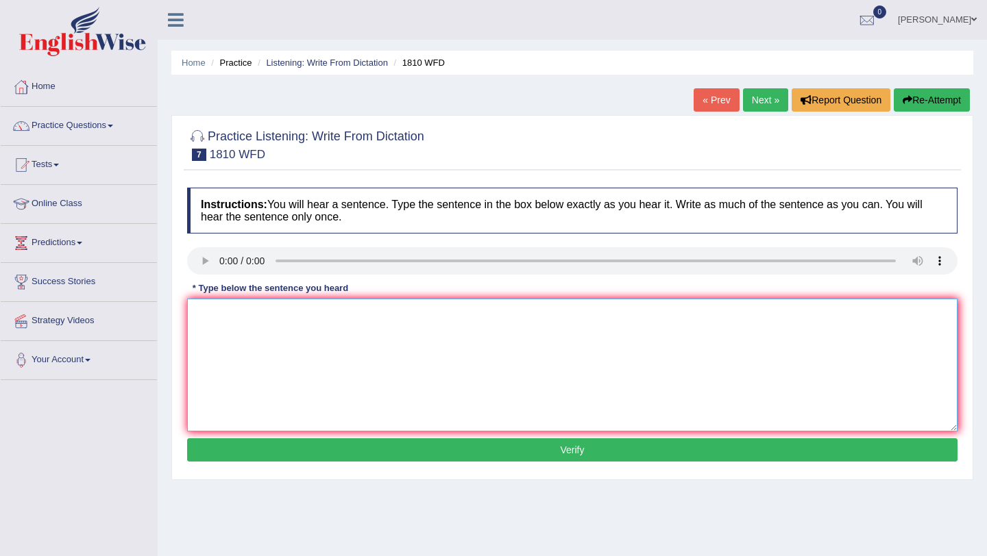
click at [263, 319] on textarea at bounding box center [572, 365] width 770 height 133
click at [112, 126] on link "Practice Questions" at bounding box center [79, 124] width 156 height 34
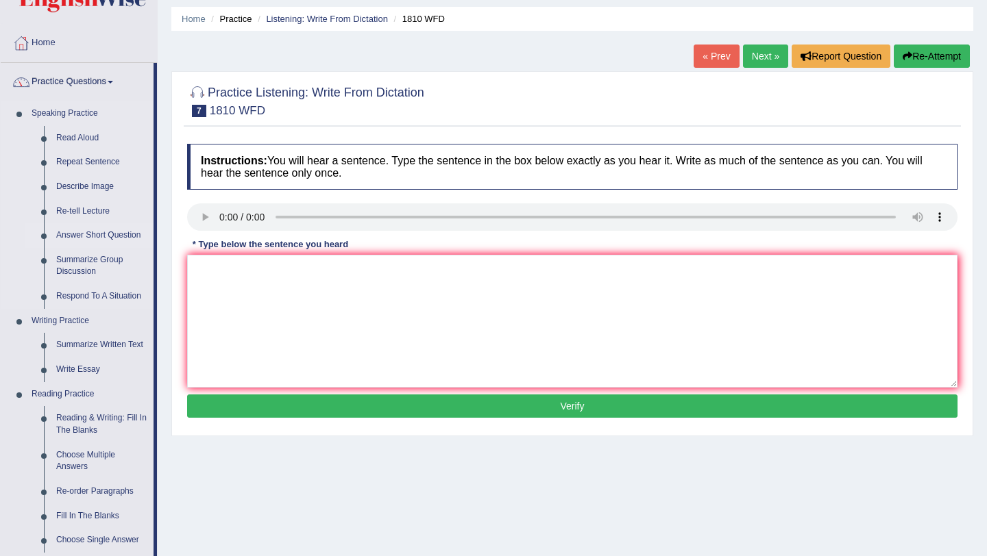
scroll to position [53, 0]
